Goal: Task Accomplishment & Management: Use online tool/utility

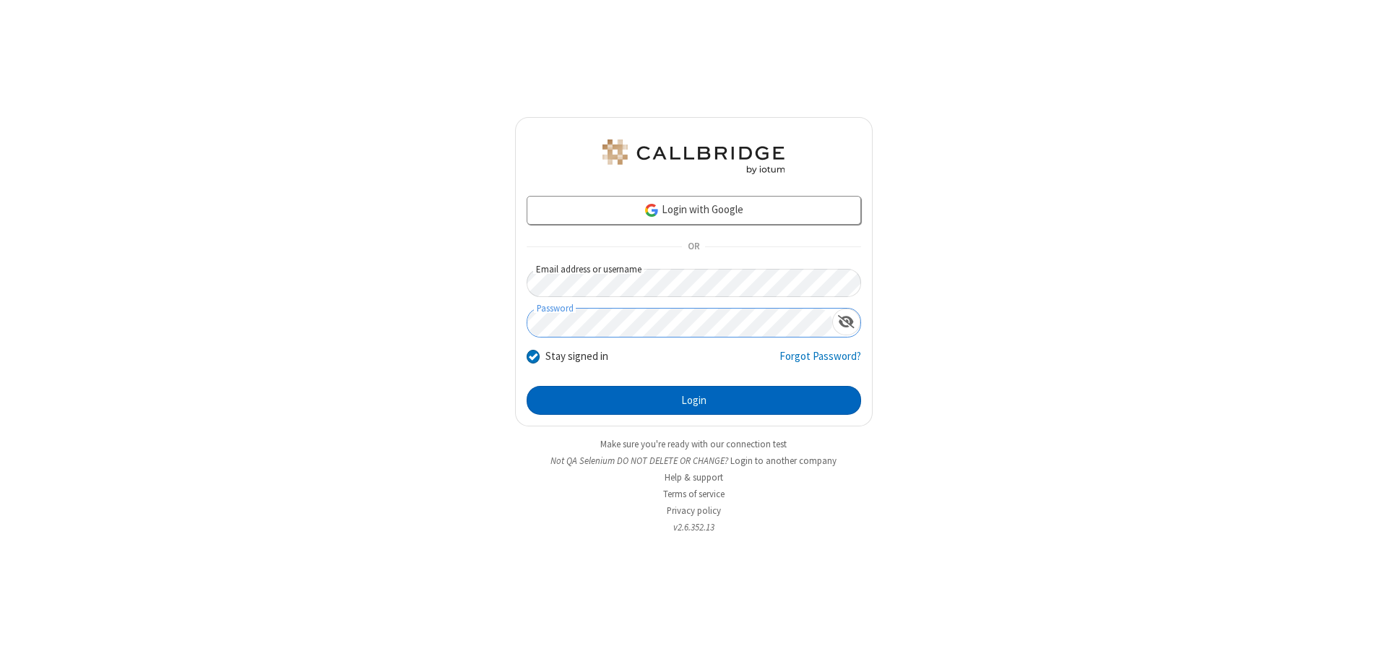
click at [693, 400] on button "Login" at bounding box center [693, 400] width 334 height 29
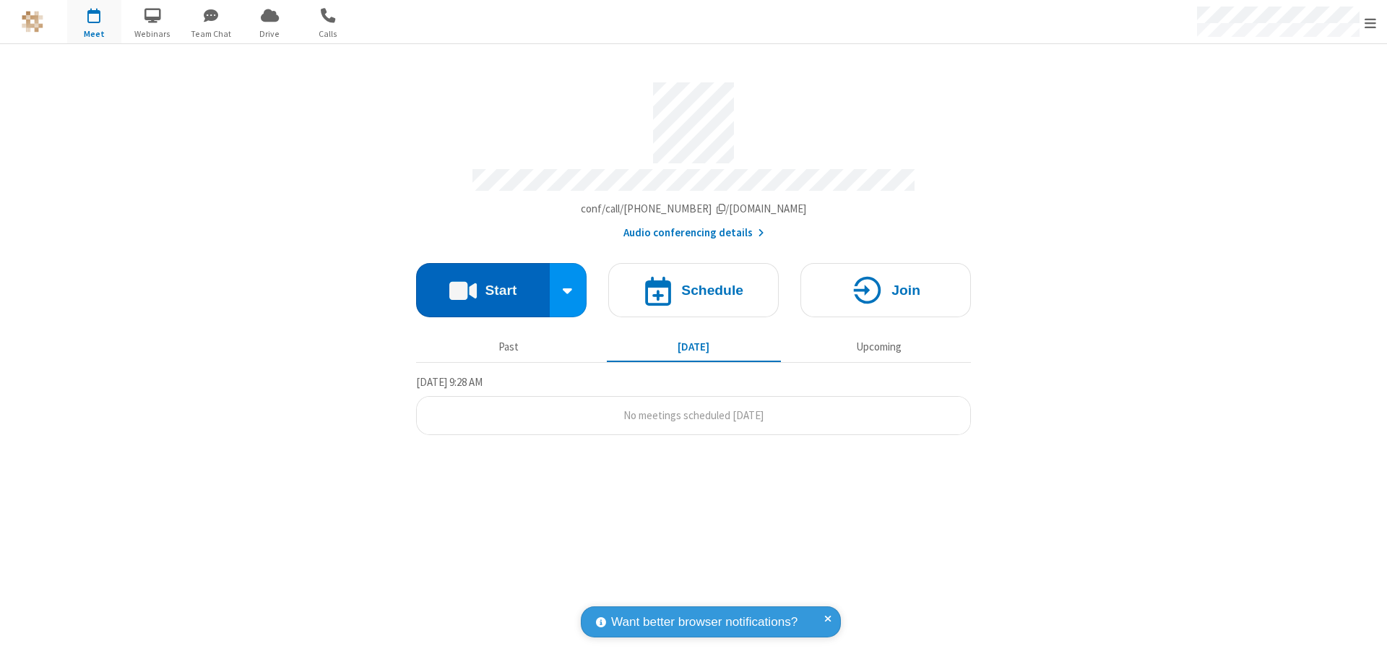
click at [482, 283] on button "Start" at bounding box center [483, 290] width 134 height 54
